Goal: Book appointment/travel/reservation

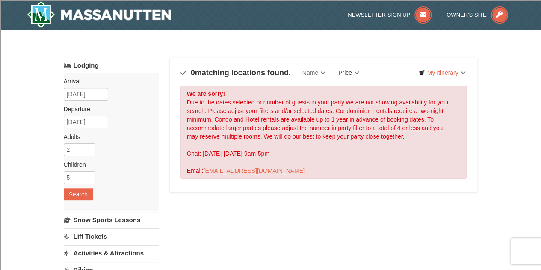
click at [352, 72] on link "Price" at bounding box center [349, 72] width 34 height 17
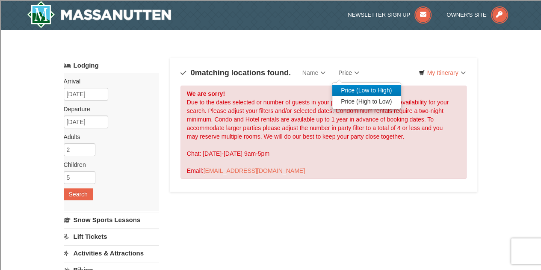
click at [360, 85] on link "Price (Low to High)" at bounding box center [367, 90] width 68 height 11
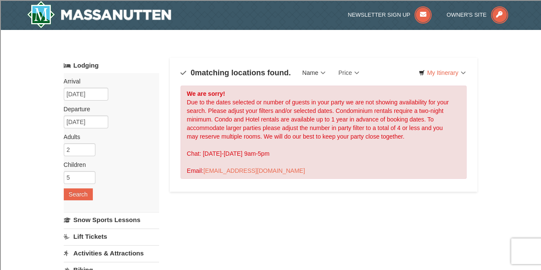
click at [312, 73] on link "Name" at bounding box center [314, 72] width 36 height 17
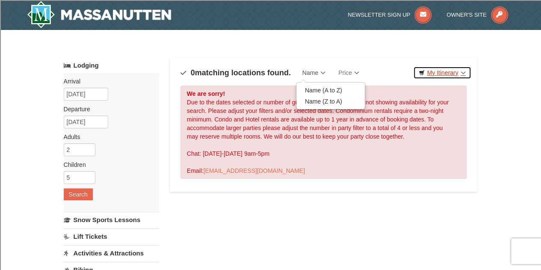
click at [441, 74] on link "My Itinerary" at bounding box center [443, 72] width 58 height 13
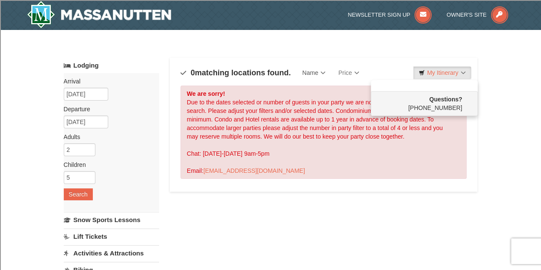
click at [372, 63] on div "Sort By Name Name (A to Z) Name (Z to A) Price Price (Low to High) Price (High …" at bounding box center [324, 125] width 308 height 134
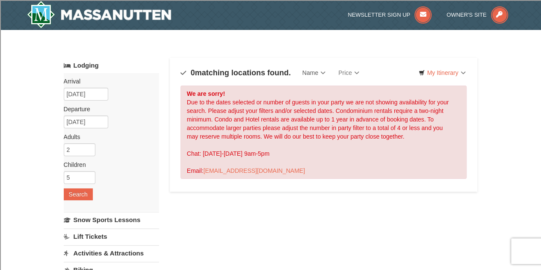
click at [31, 129] on div "× Categories Map List Filter My Itinerary Questions? [PHONE_NUMBER] Lodging Arr…" at bounding box center [270, 274] width 541 height 488
click at [89, 148] on input "3" at bounding box center [80, 149] width 32 height 13
type input "2"
click at [88, 152] on input "2" at bounding box center [80, 149] width 32 height 13
click at [89, 176] on input "6" at bounding box center [80, 177] width 32 height 13
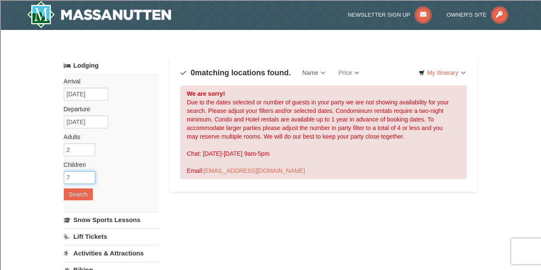
click at [89, 176] on input "7" at bounding box center [80, 177] width 32 height 13
click at [89, 176] on input "9" at bounding box center [80, 177] width 32 height 13
click at [89, 176] on input "10" at bounding box center [80, 177] width 32 height 13
click at [89, 176] on input "11" at bounding box center [80, 177] width 32 height 13
type input "12"
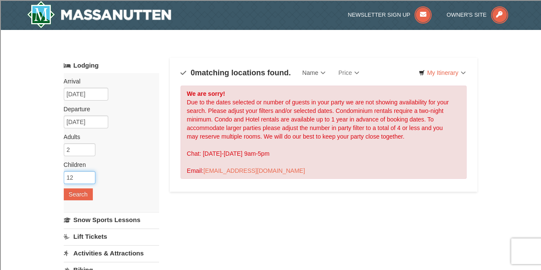
click at [89, 176] on input "12" at bounding box center [80, 177] width 32 height 13
click at [89, 149] on input "1" at bounding box center [80, 149] width 32 height 13
click at [89, 149] on input "0" at bounding box center [80, 149] width 32 height 13
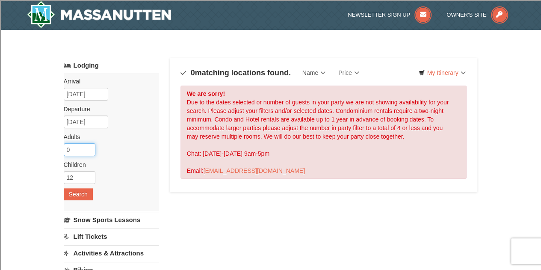
click at [89, 149] on input "0" at bounding box center [80, 149] width 32 height 13
click at [88, 154] on input "0" at bounding box center [80, 149] width 32 height 13
click at [89, 148] on input "1" at bounding box center [80, 149] width 32 height 13
click at [89, 148] on input "2" at bounding box center [80, 149] width 32 height 13
click at [89, 148] on input "3" at bounding box center [80, 149] width 32 height 13
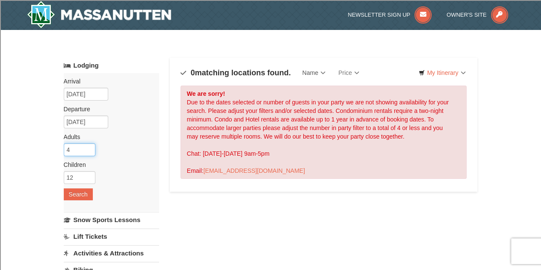
click at [89, 148] on input "4" at bounding box center [80, 149] width 32 height 13
click at [89, 148] on input "5" at bounding box center [80, 149] width 32 height 13
click at [89, 148] on input "6" at bounding box center [80, 149] width 32 height 13
type input "7"
click at [89, 148] on input "7" at bounding box center [80, 149] width 32 height 13
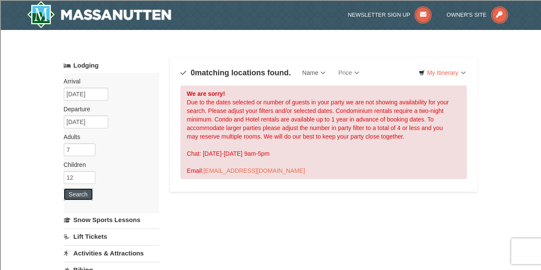
click at [74, 196] on button "Search" at bounding box center [78, 194] width 29 height 12
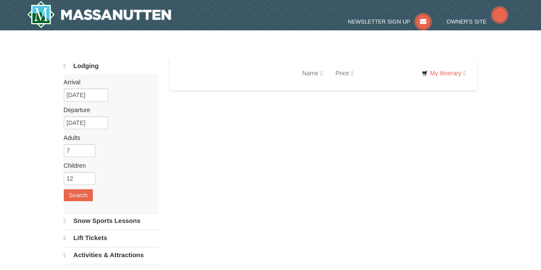
select select "10"
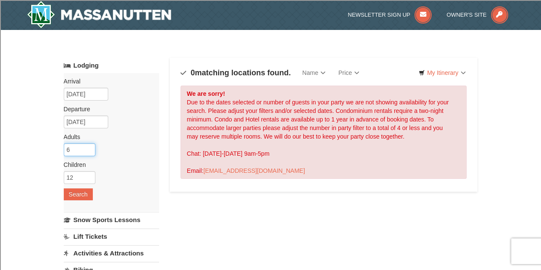
click at [89, 151] on input "6" at bounding box center [80, 149] width 32 height 13
click at [89, 151] on input "5" at bounding box center [80, 149] width 32 height 13
click at [89, 151] on input "4" at bounding box center [80, 149] width 32 height 13
click at [89, 151] on input "3" at bounding box center [80, 149] width 32 height 13
click at [89, 151] on input "2" at bounding box center [80, 149] width 32 height 13
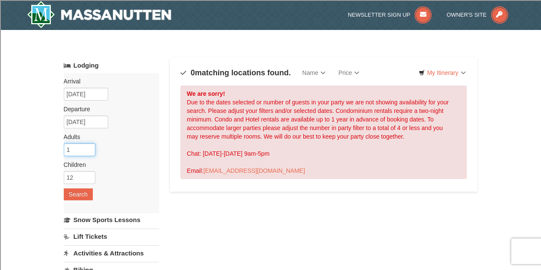
click at [89, 151] on input "1" at bounding box center [80, 149] width 32 height 13
type input "2"
click at [89, 148] on input "2" at bounding box center [80, 149] width 32 height 13
click at [89, 181] on input "11" at bounding box center [80, 177] width 32 height 13
click at [89, 181] on input "10" at bounding box center [80, 177] width 32 height 13
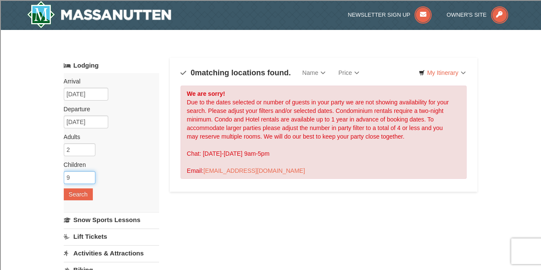
click at [89, 181] on input "9" at bounding box center [80, 177] width 32 height 13
click at [89, 181] on input "8" at bounding box center [80, 177] width 32 height 13
click at [89, 181] on input "7" at bounding box center [80, 177] width 32 height 13
click at [89, 181] on input "6" at bounding box center [80, 177] width 32 height 13
click at [89, 181] on input "5" at bounding box center [80, 177] width 32 height 13
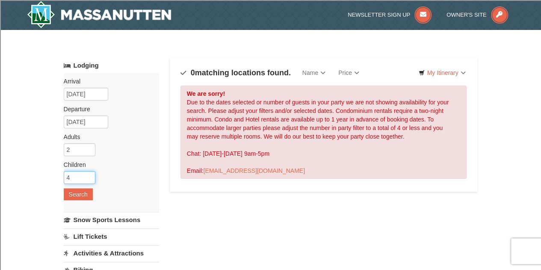
type input "4"
click at [89, 181] on input "4" at bounding box center [80, 177] width 32 height 13
click at [78, 195] on button "Search" at bounding box center [78, 194] width 29 height 12
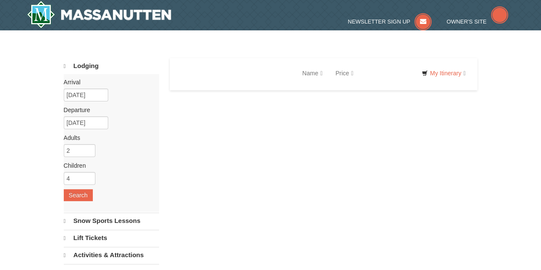
select select "10"
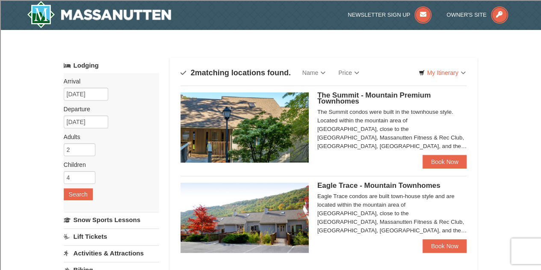
scroll to position [9, 0]
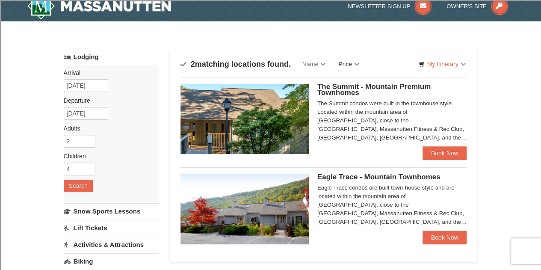
click at [345, 59] on link "Price" at bounding box center [349, 64] width 34 height 17
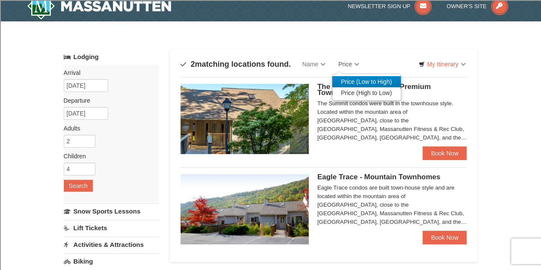
click at [362, 80] on link "Price (Low to High)" at bounding box center [367, 81] width 68 height 11
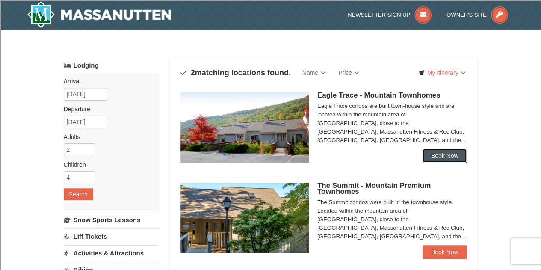
click at [439, 155] on link "Book Now" at bounding box center [445, 156] width 45 height 14
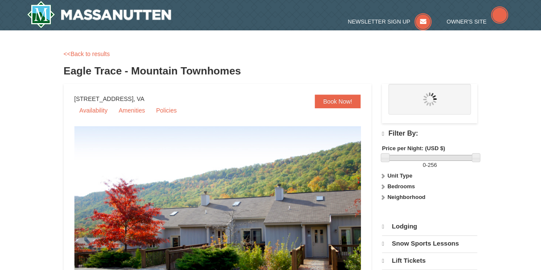
select select "10"
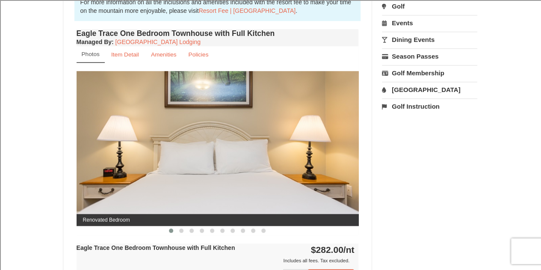
scroll to position [305, 0]
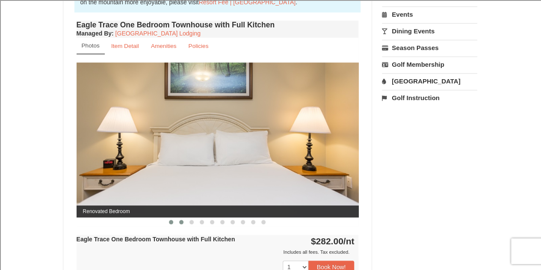
click at [180, 223] on span at bounding box center [181, 222] width 4 height 4
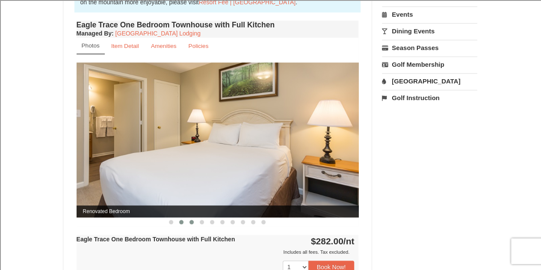
click at [191, 222] on span at bounding box center [192, 222] width 4 height 4
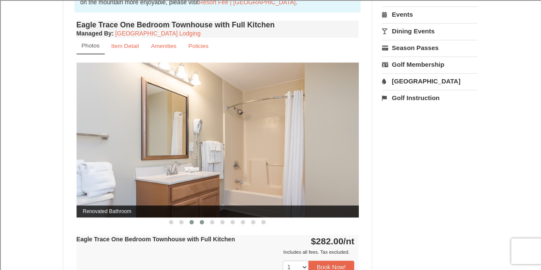
click at [205, 221] on button at bounding box center [202, 222] width 10 height 9
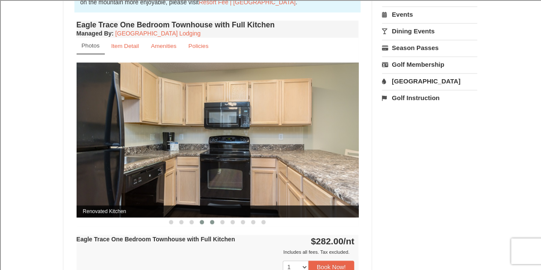
click at [215, 221] on button at bounding box center [212, 222] width 10 height 9
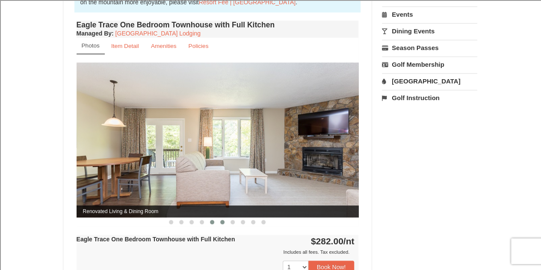
click at [225, 220] on button at bounding box center [222, 222] width 10 height 9
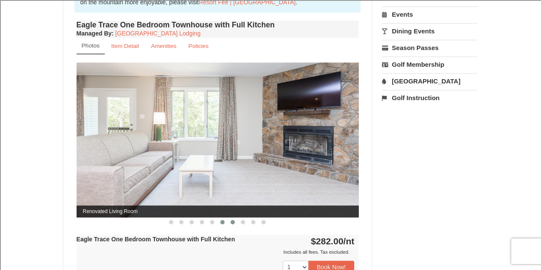
click at [235, 221] on button at bounding box center [233, 222] width 10 height 9
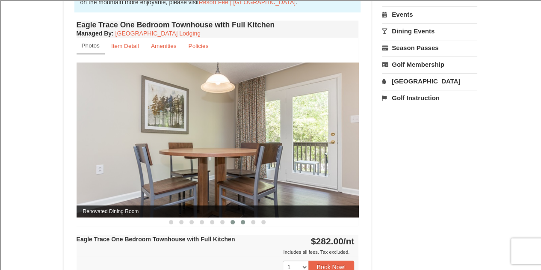
click at [244, 223] on button at bounding box center [243, 222] width 10 height 9
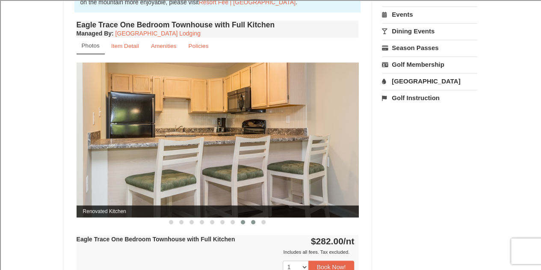
click at [256, 222] on button at bounding box center [253, 222] width 10 height 9
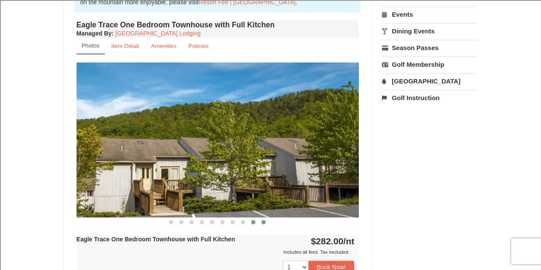
click at [261, 222] on button at bounding box center [264, 222] width 10 height 9
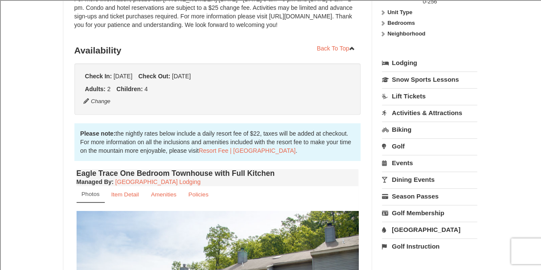
scroll to position [156, 0]
click at [124, 195] on small "Item Detail" at bounding box center [125, 195] width 28 height 6
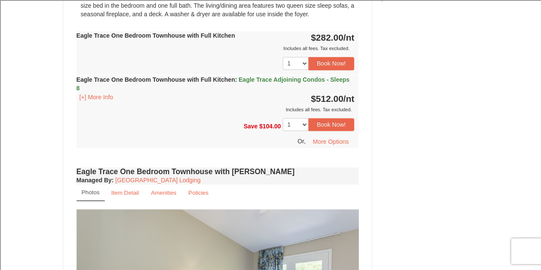
scroll to position [405, 0]
